Goal: Information Seeking & Learning: Understand process/instructions

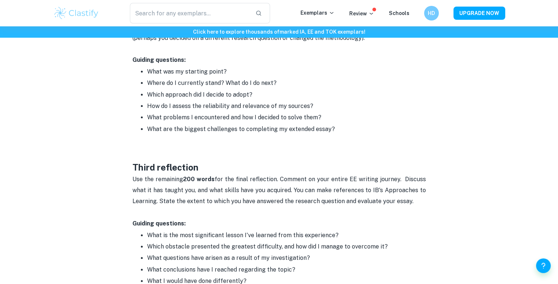
scroll to position [886, 0]
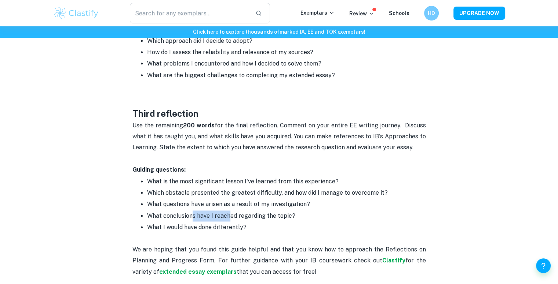
drag, startPoint x: 192, startPoint y: 210, endPoint x: 243, endPoint y: 214, distance: 51.9
click at [229, 212] on p "What conclusions have I reached regarding the topic?" at bounding box center [286, 216] width 279 height 11
click at [243, 214] on p "What conclusions have I reached regarding the topic?" at bounding box center [286, 216] width 279 height 11
drag, startPoint x: 243, startPoint y: 214, endPoint x: 199, endPoint y: 215, distance: 44.4
click at [201, 215] on p "What conclusions have I reached regarding the topic?" at bounding box center [286, 216] width 279 height 11
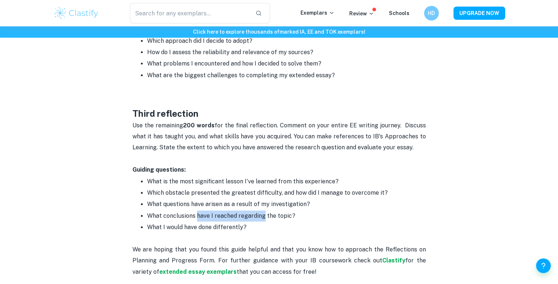
click at [195, 212] on p "What conclusions have I reached regarding the topic?" at bounding box center [286, 216] width 279 height 11
drag, startPoint x: 232, startPoint y: 224, endPoint x: 238, endPoint y: 224, distance: 6.6
click at [234, 224] on ul "What is the most significant lesson I've learned from this experience? Which ob…" at bounding box center [278, 205] width 293 height 58
click at [238, 224] on p "What I would have done differently?" at bounding box center [286, 227] width 279 height 11
drag, startPoint x: 241, startPoint y: 224, endPoint x: 205, endPoint y: 220, distance: 36.1
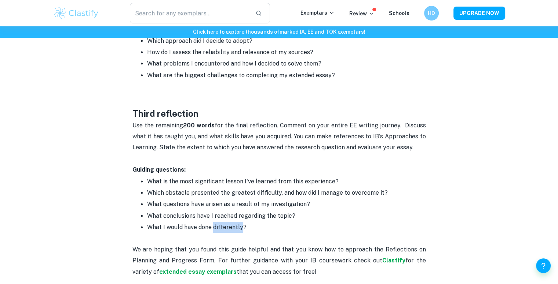
click at [210, 222] on p "What I would have done differently?" at bounding box center [286, 227] width 279 height 11
click at [205, 220] on p "What conclusions have I reached regarding the topic?" at bounding box center [286, 216] width 279 height 11
